Goal: Task Accomplishment & Management: Use online tool/utility

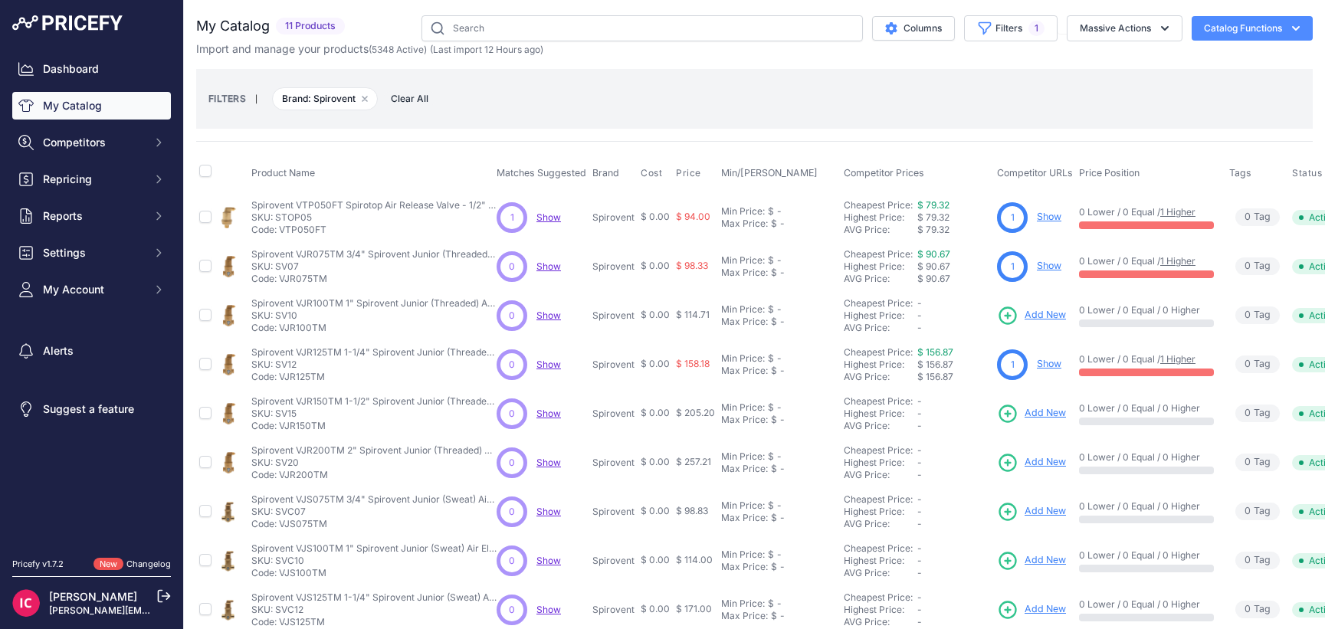
scroll to position [125, 0]
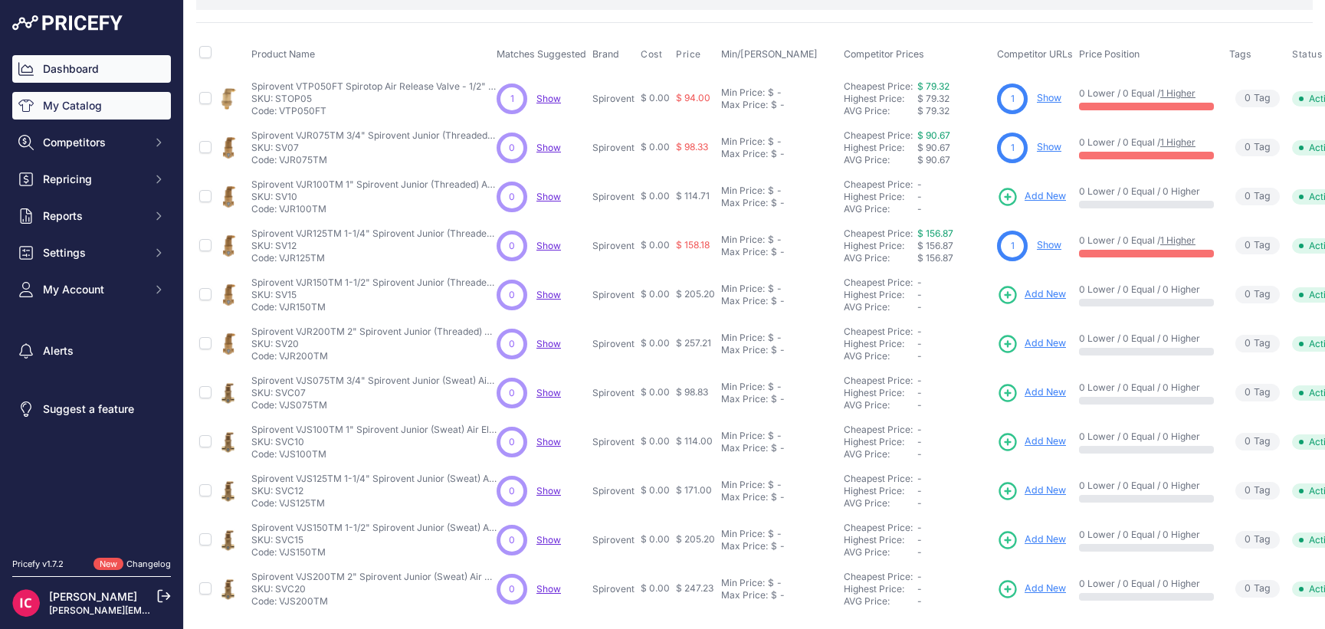
click at [73, 72] on link "Dashboard" at bounding box center [91, 69] width 159 height 28
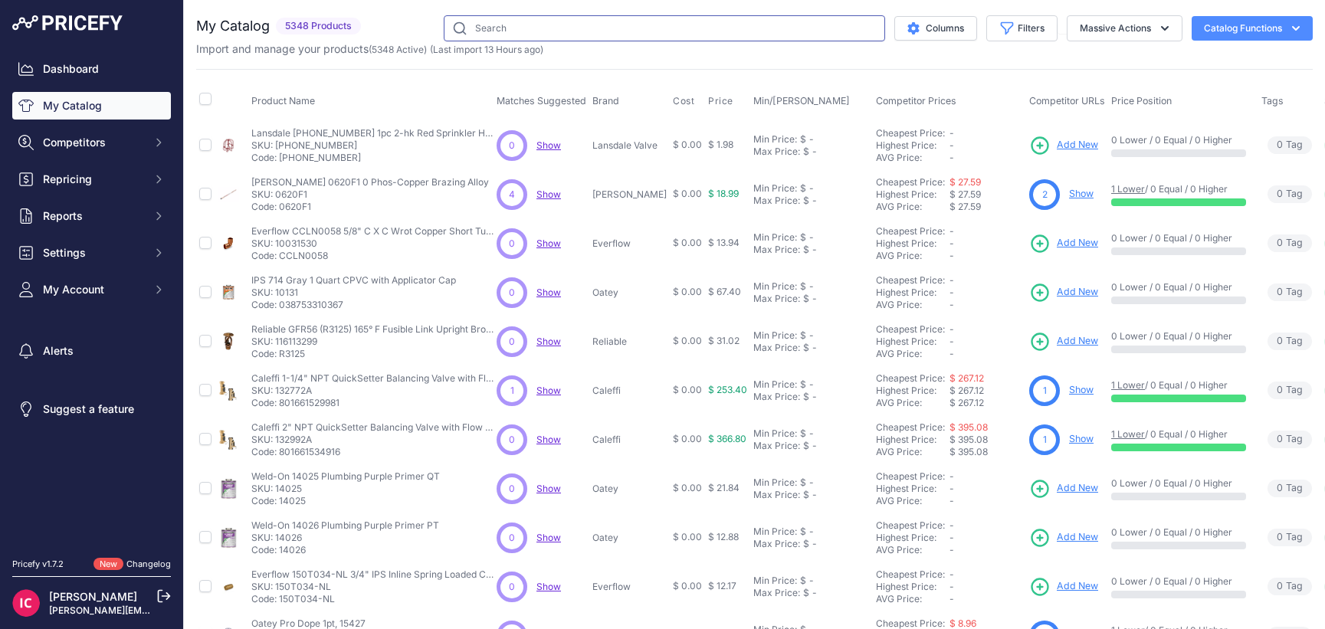
paste input "6940621"
click at [615, 28] on input "text" at bounding box center [665, 28] width 442 height 26
type input "6940621"
